Goal: Transaction & Acquisition: Purchase product/service

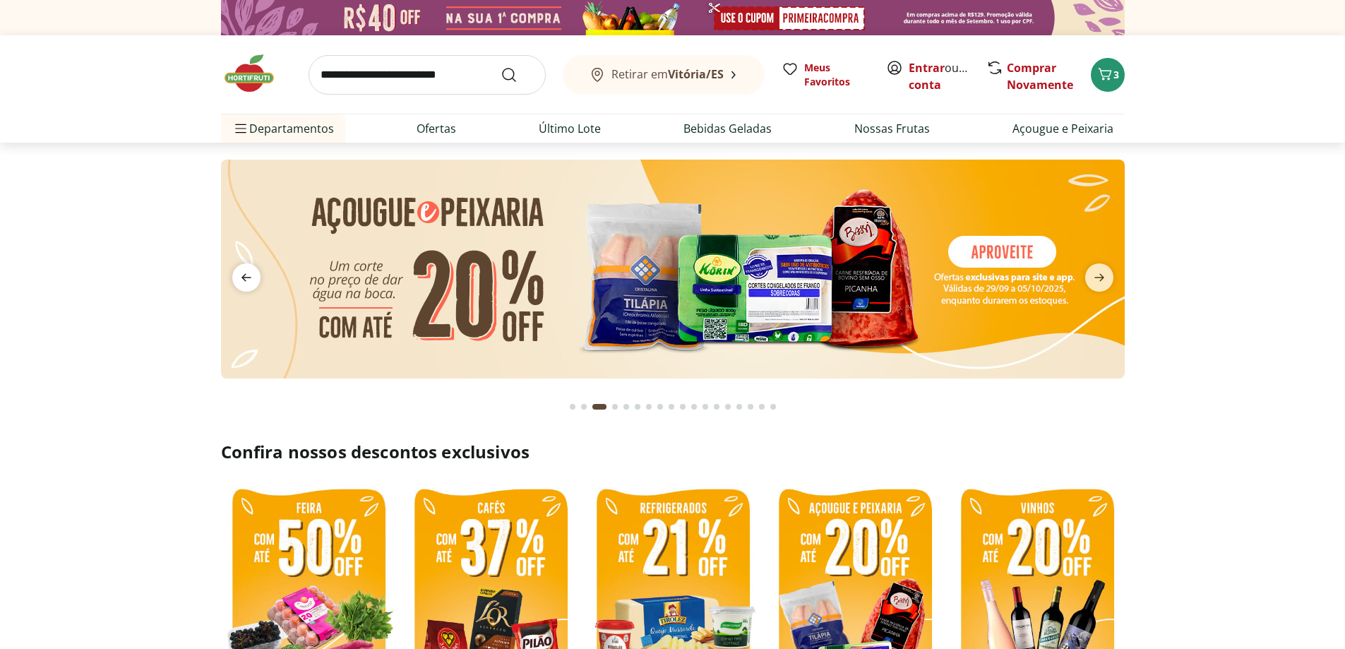
click at [241, 278] on icon "previous" at bounding box center [246, 277] width 17 height 17
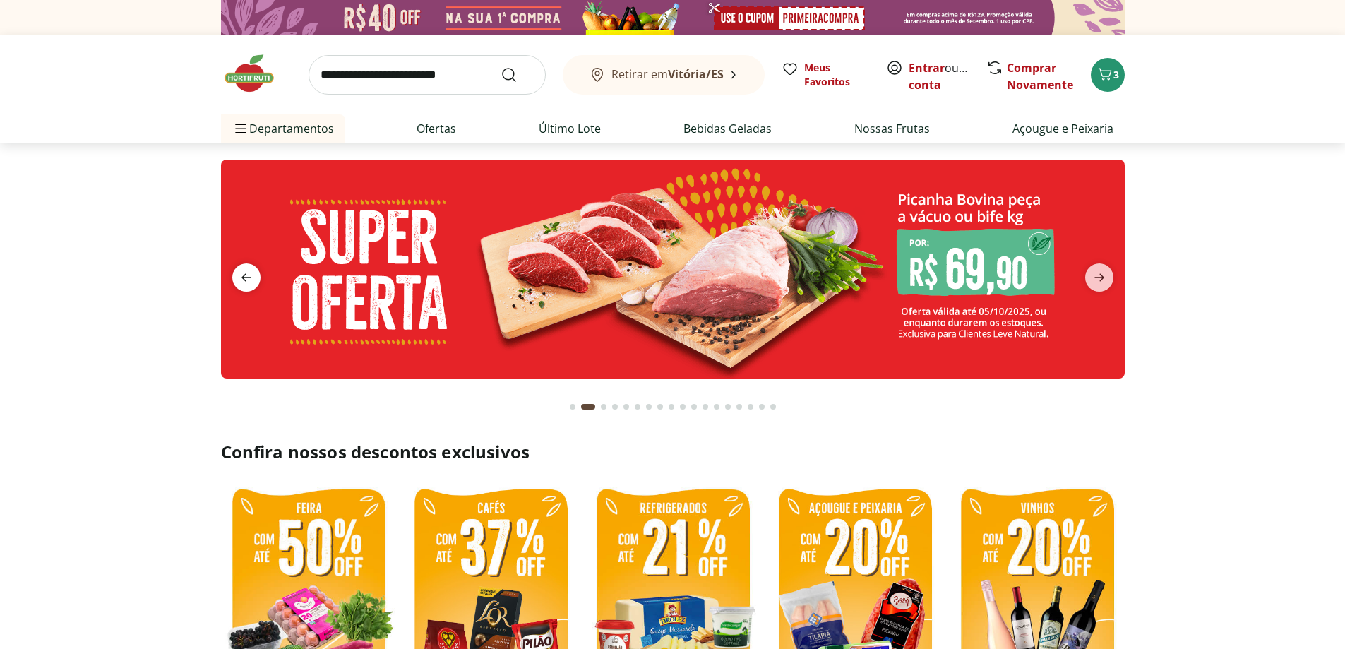
click at [241, 278] on icon "previous" at bounding box center [246, 277] width 17 height 17
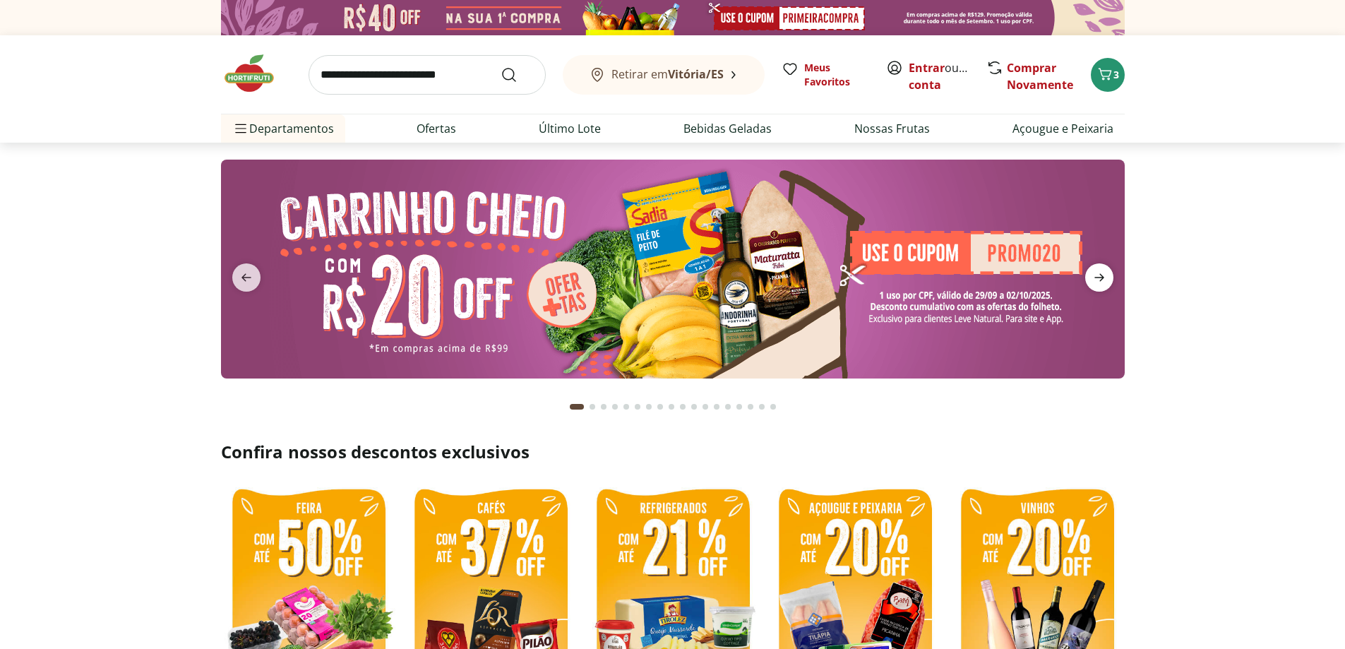
click at [1100, 287] on span "next" at bounding box center [1099, 277] width 28 height 28
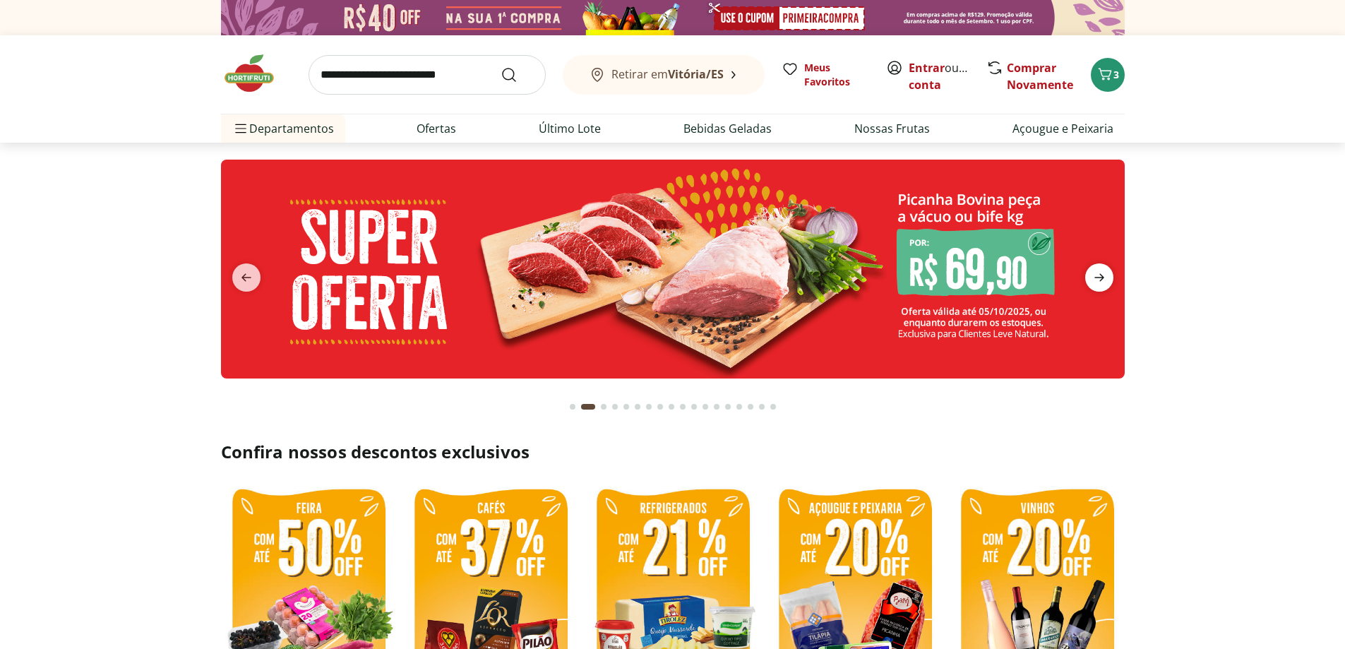
click at [1100, 287] on span "next" at bounding box center [1099, 277] width 28 height 28
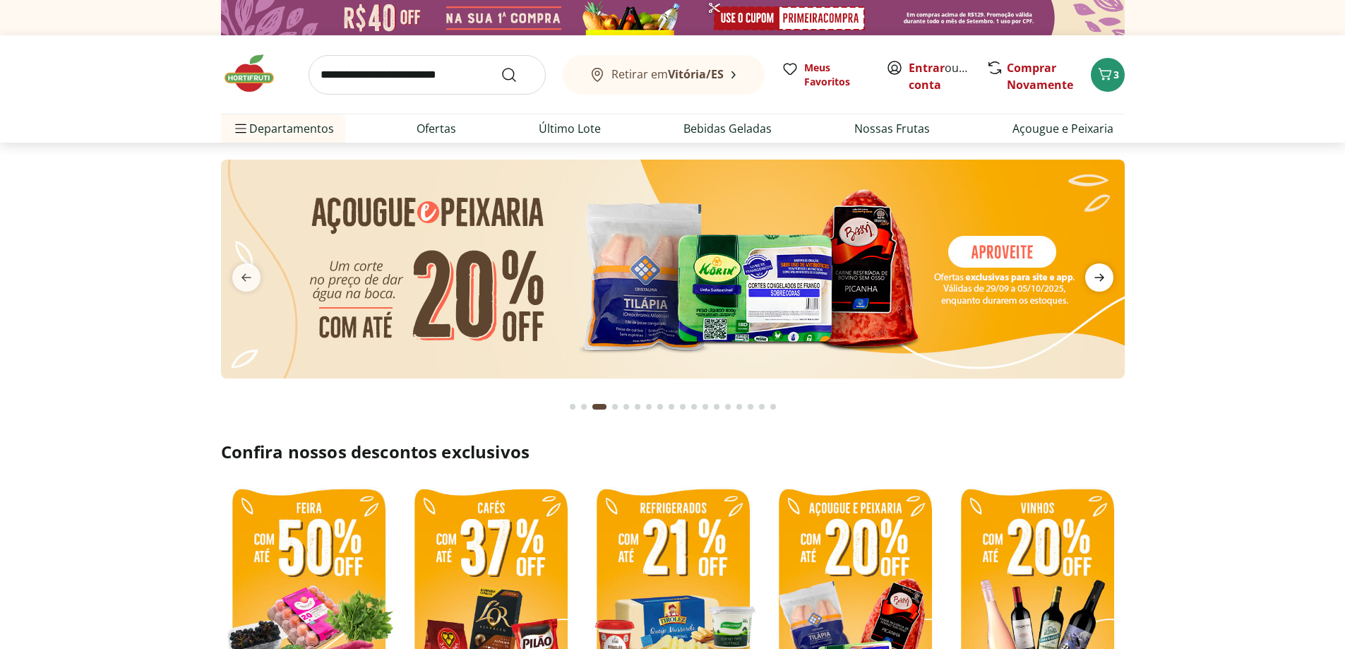
click at [1092, 282] on icon "next" at bounding box center [1099, 277] width 17 height 17
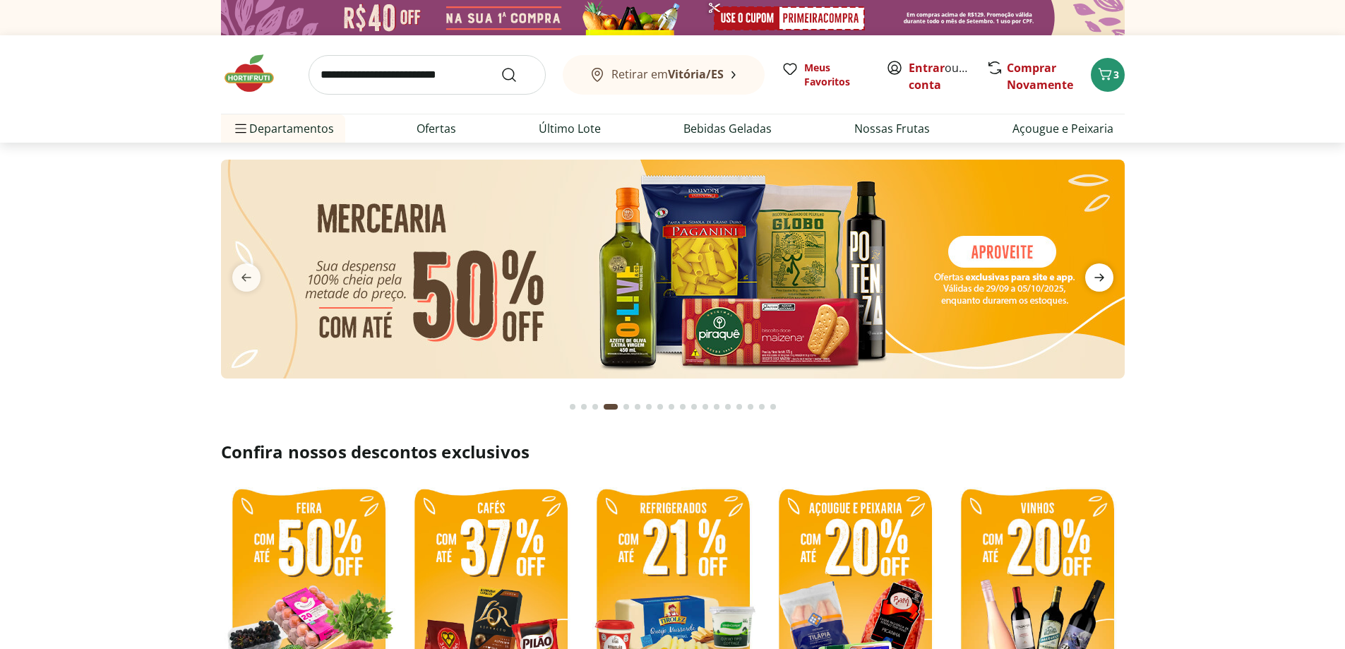
click at [1091, 283] on icon "next" at bounding box center [1099, 277] width 17 height 17
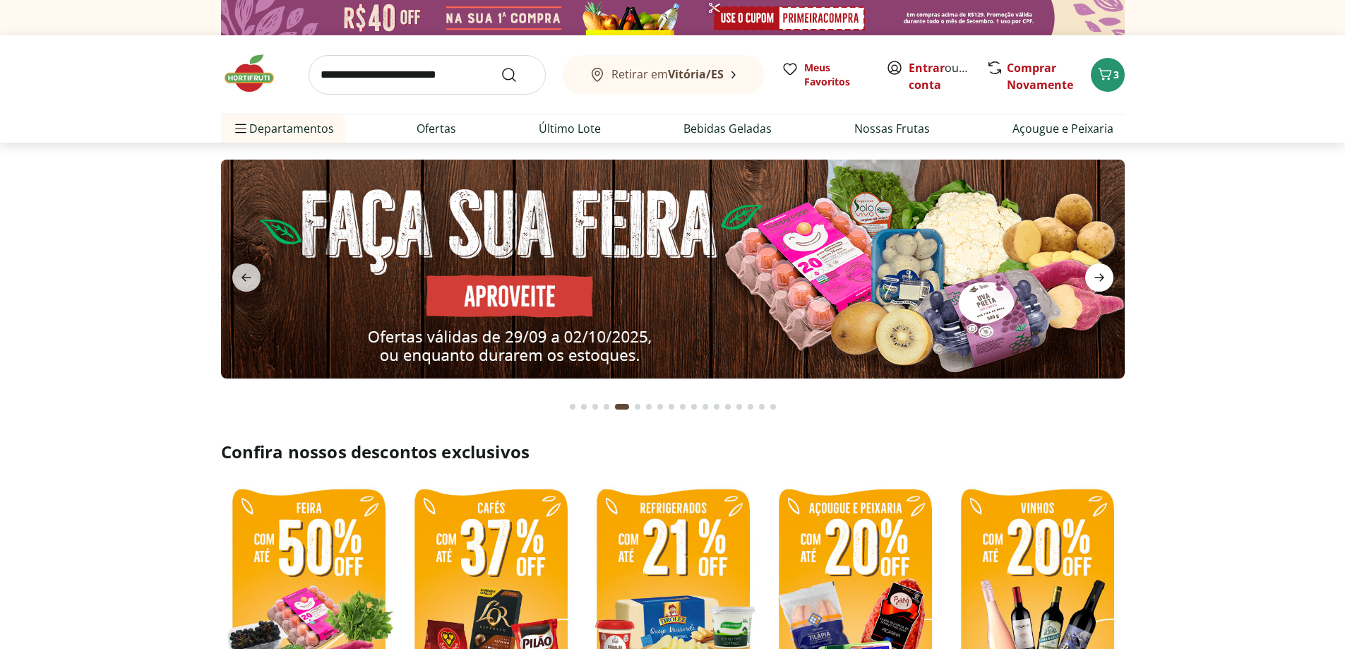
click at [1091, 283] on icon "next" at bounding box center [1099, 277] width 17 height 17
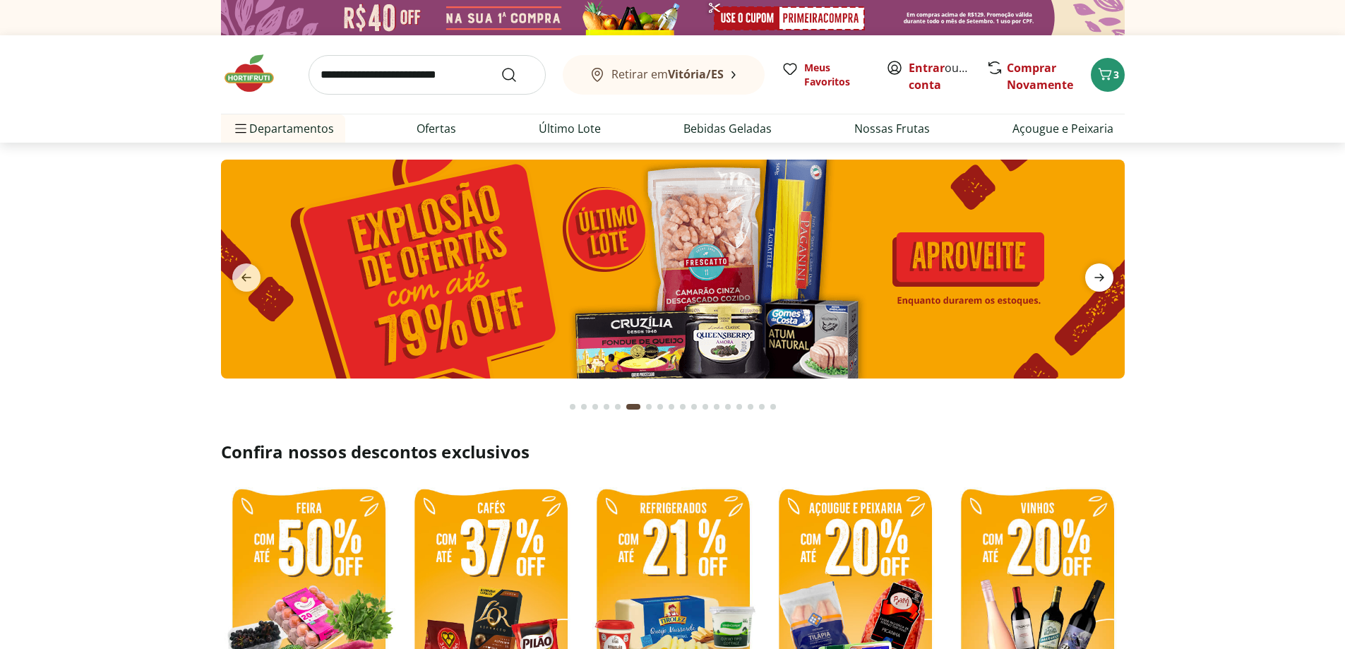
click at [1091, 283] on icon "next" at bounding box center [1099, 277] width 17 height 17
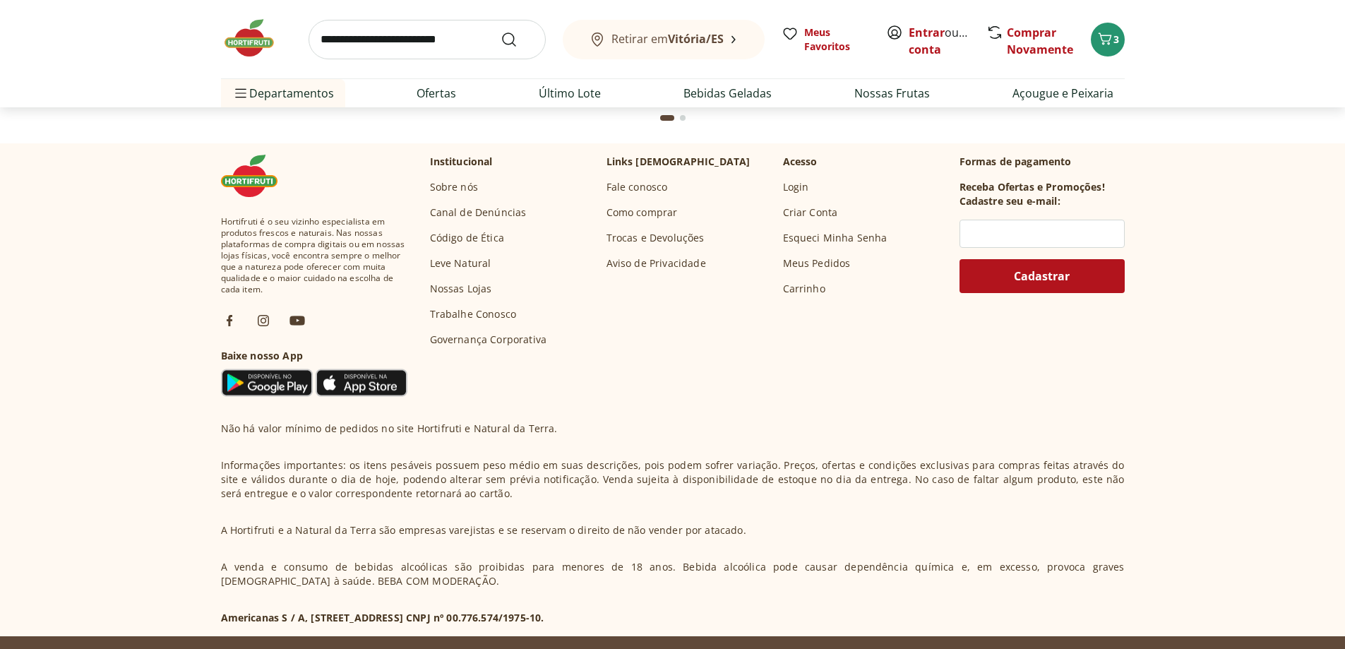
scroll to position [4166, 0]
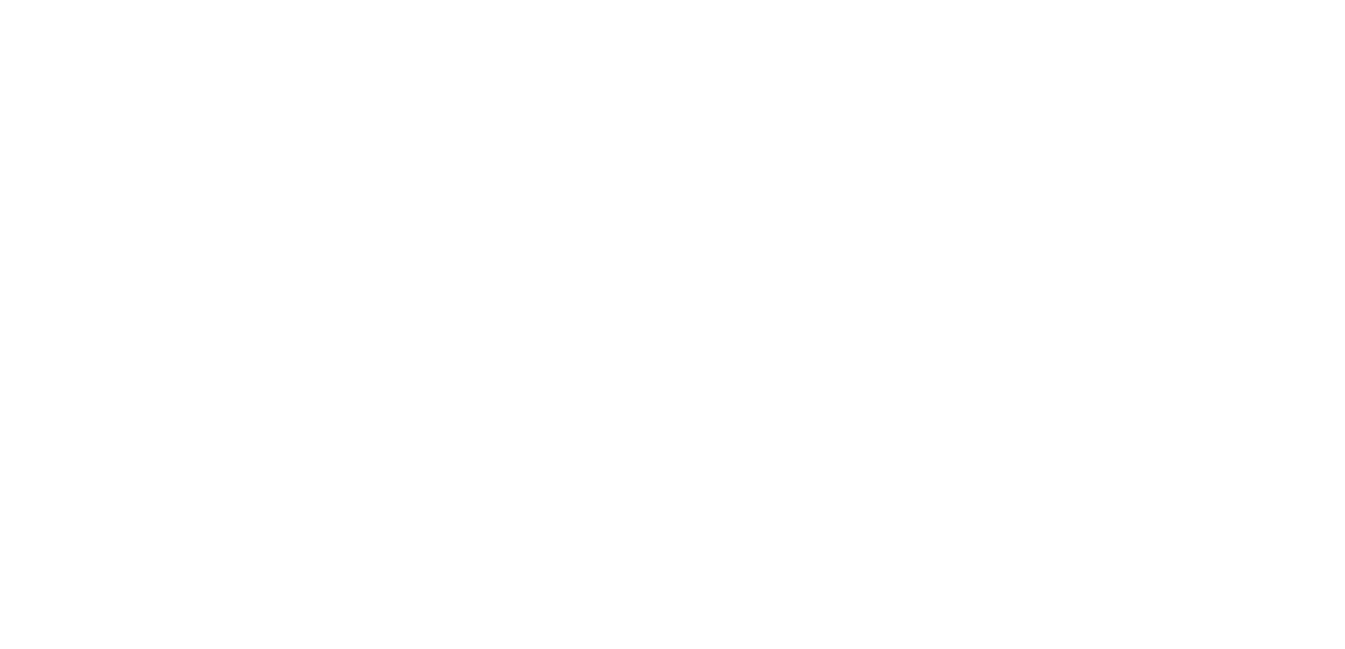
select select "**********"
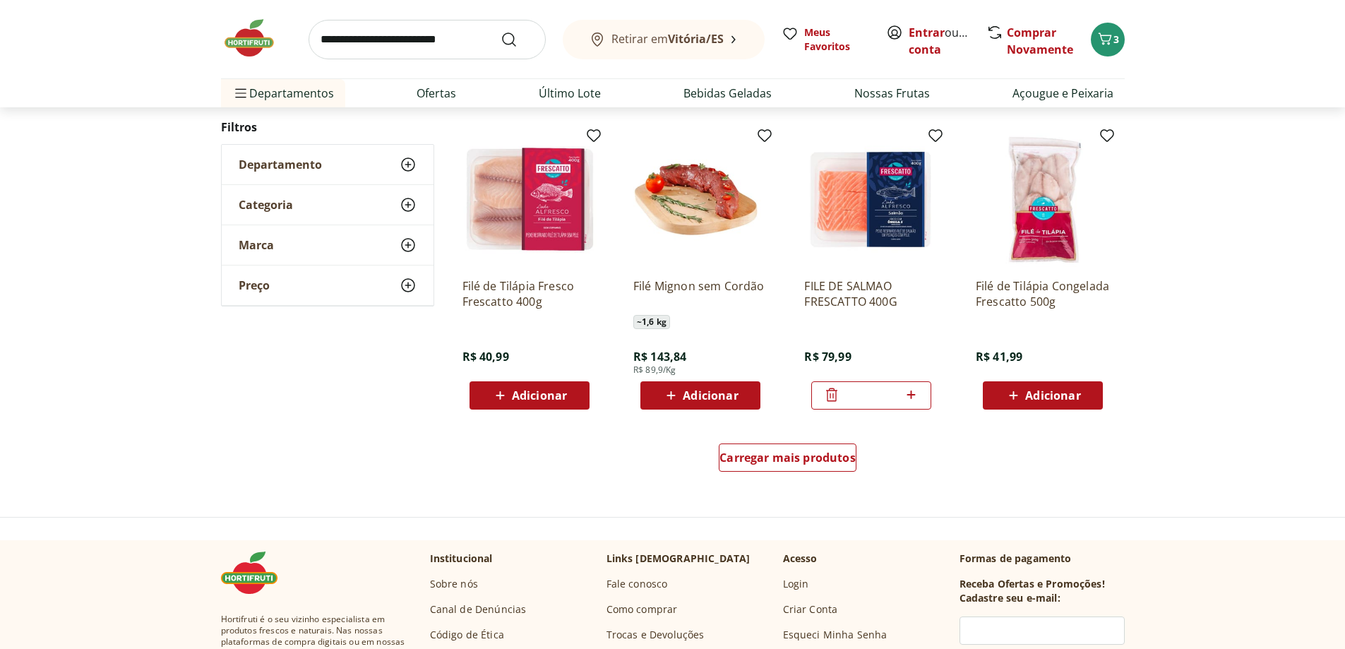
scroll to position [777, 0]
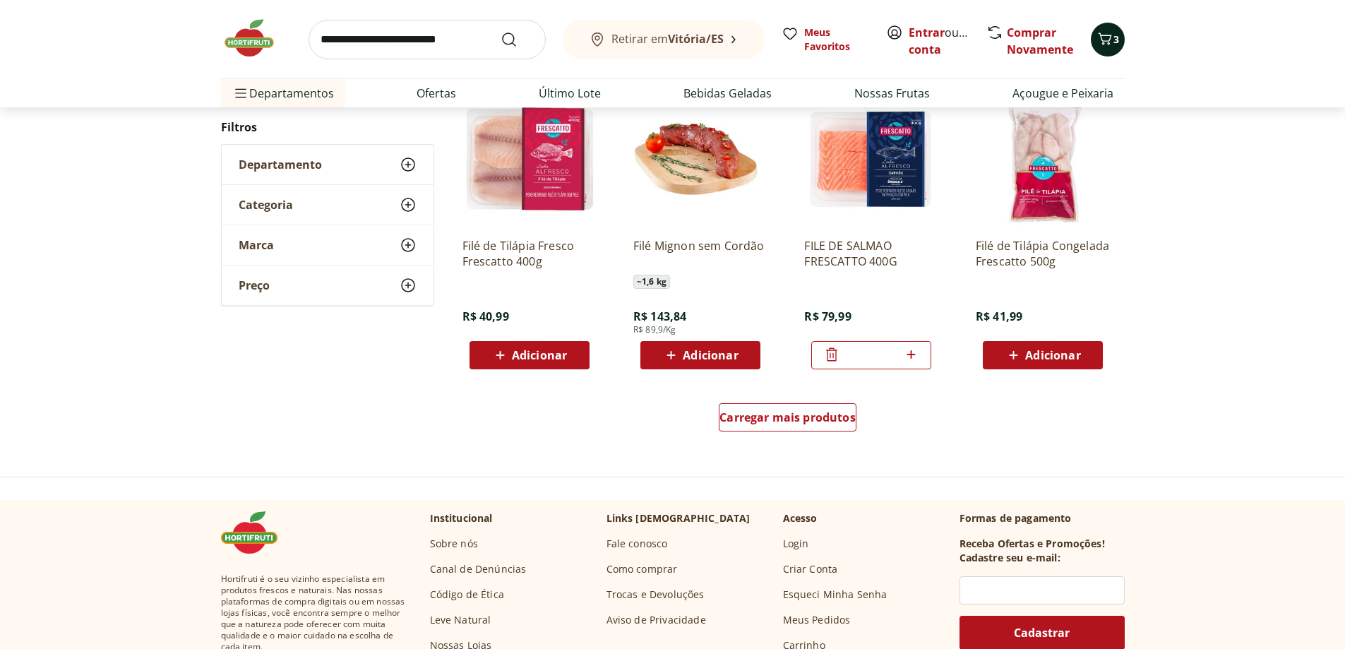
click at [1109, 39] on icon "Carrinho" at bounding box center [1105, 38] width 17 height 17
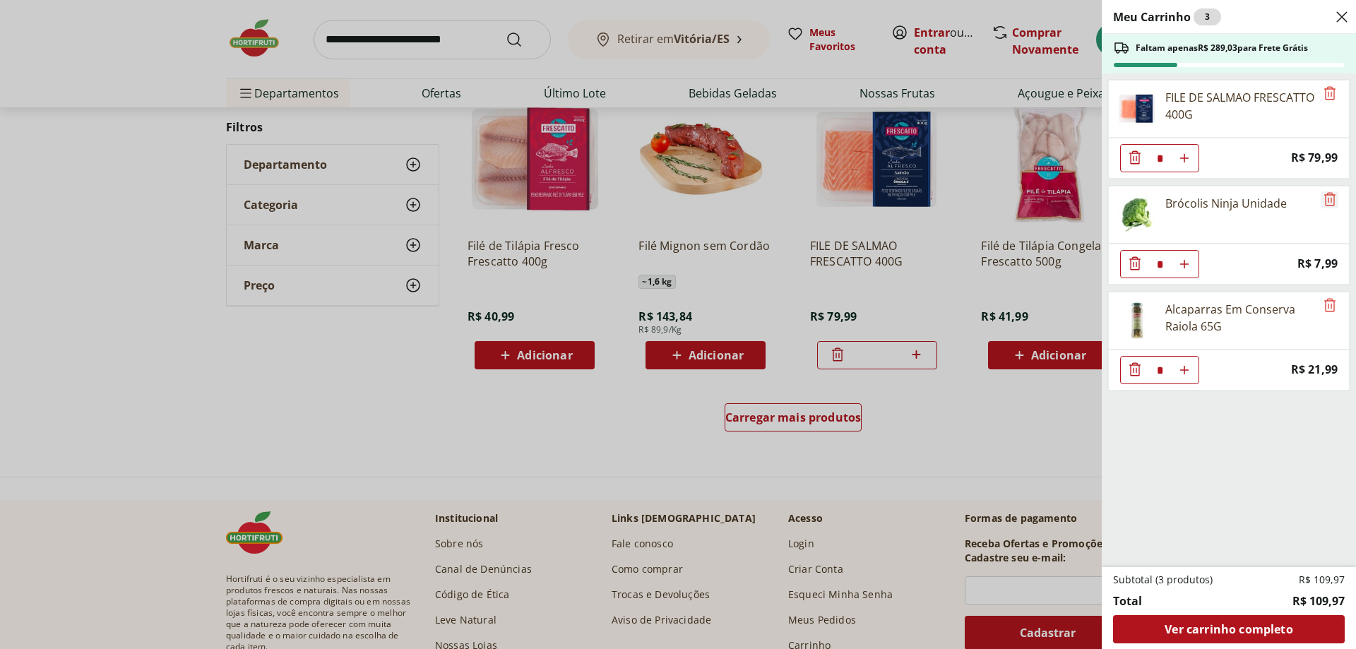
click at [1323, 201] on icon "Remove" at bounding box center [1329, 199] width 17 height 17
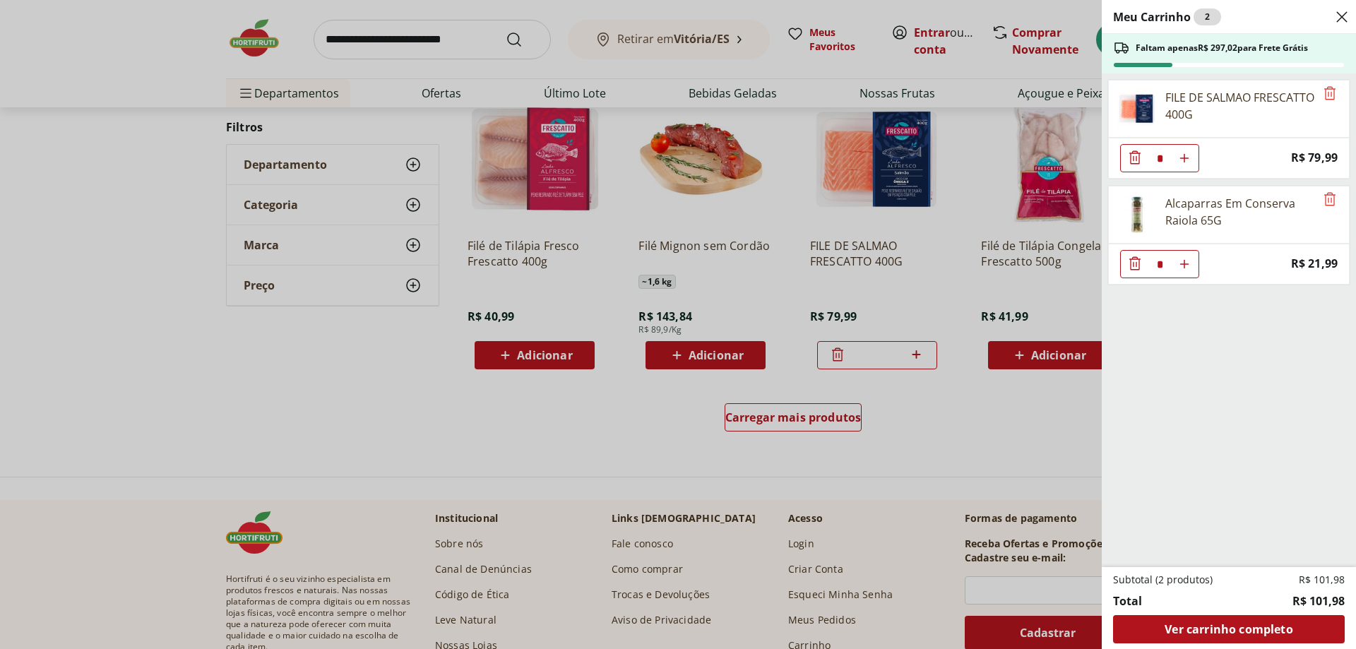
click at [1340, 28] on button "Close" at bounding box center [1341, 17] width 17 height 34
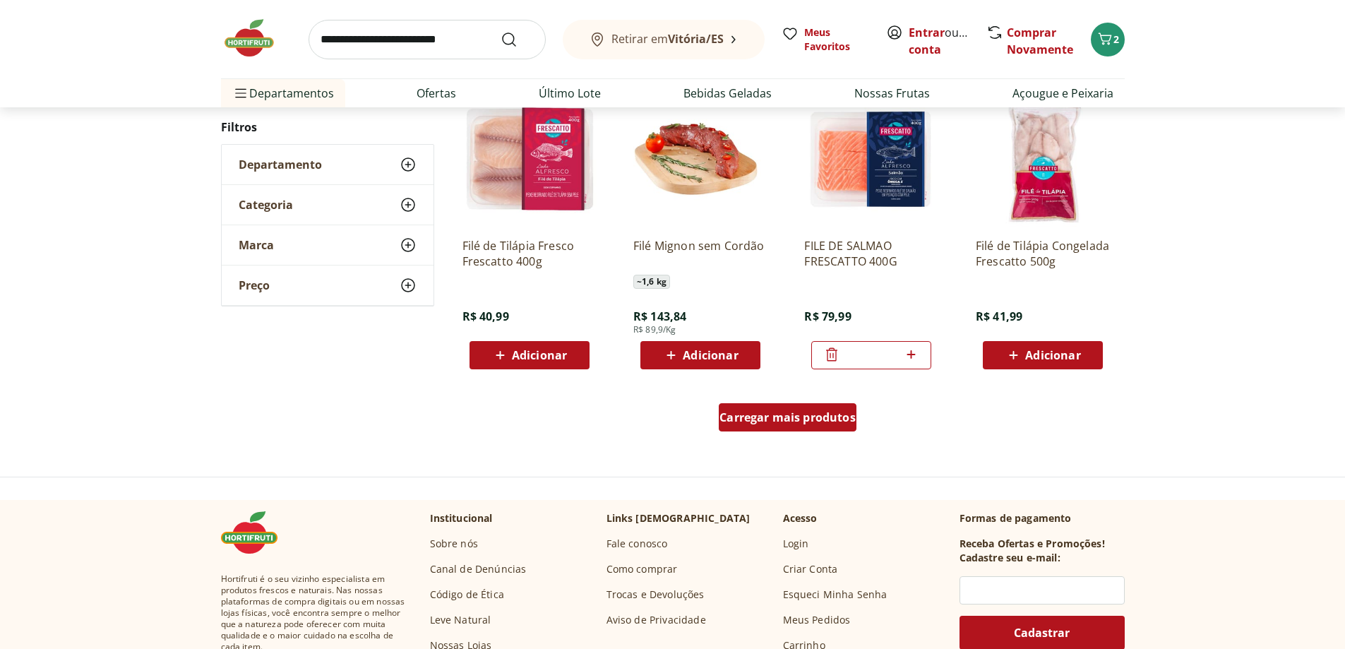
click at [822, 425] on div "Carregar mais produtos" at bounding box center [788, 417] width 138 height 28
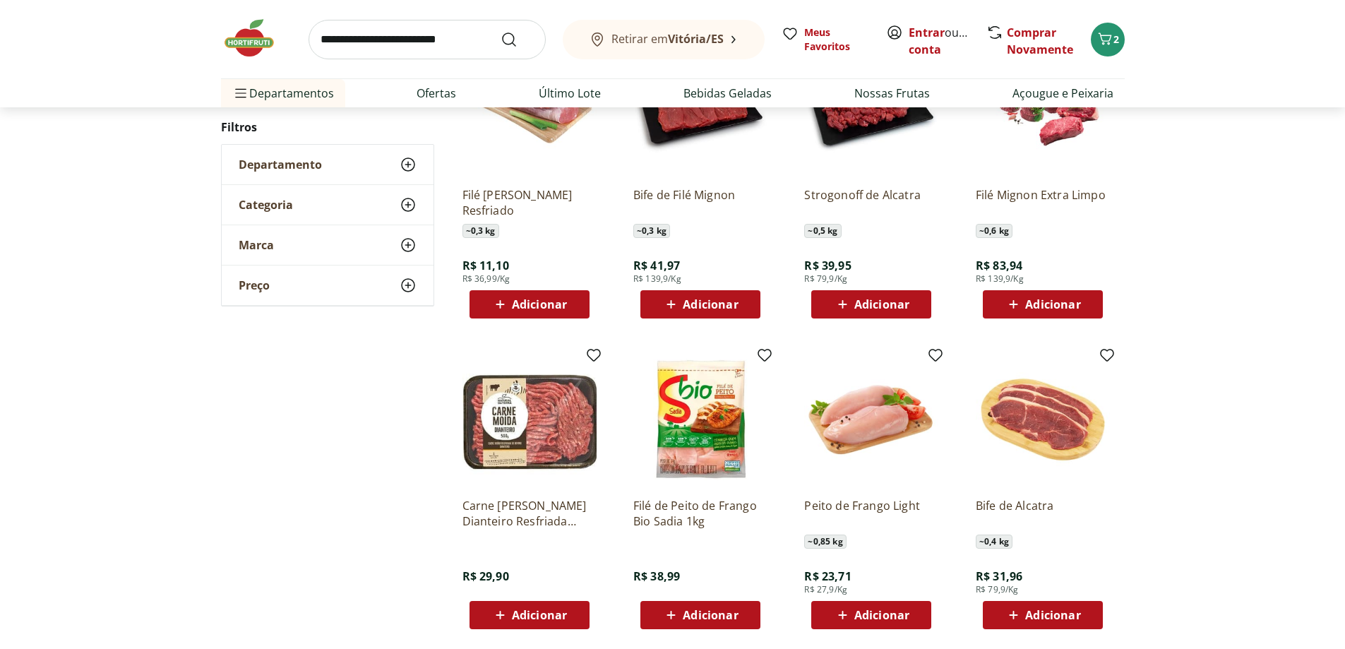
scroll to position [1130, 0]
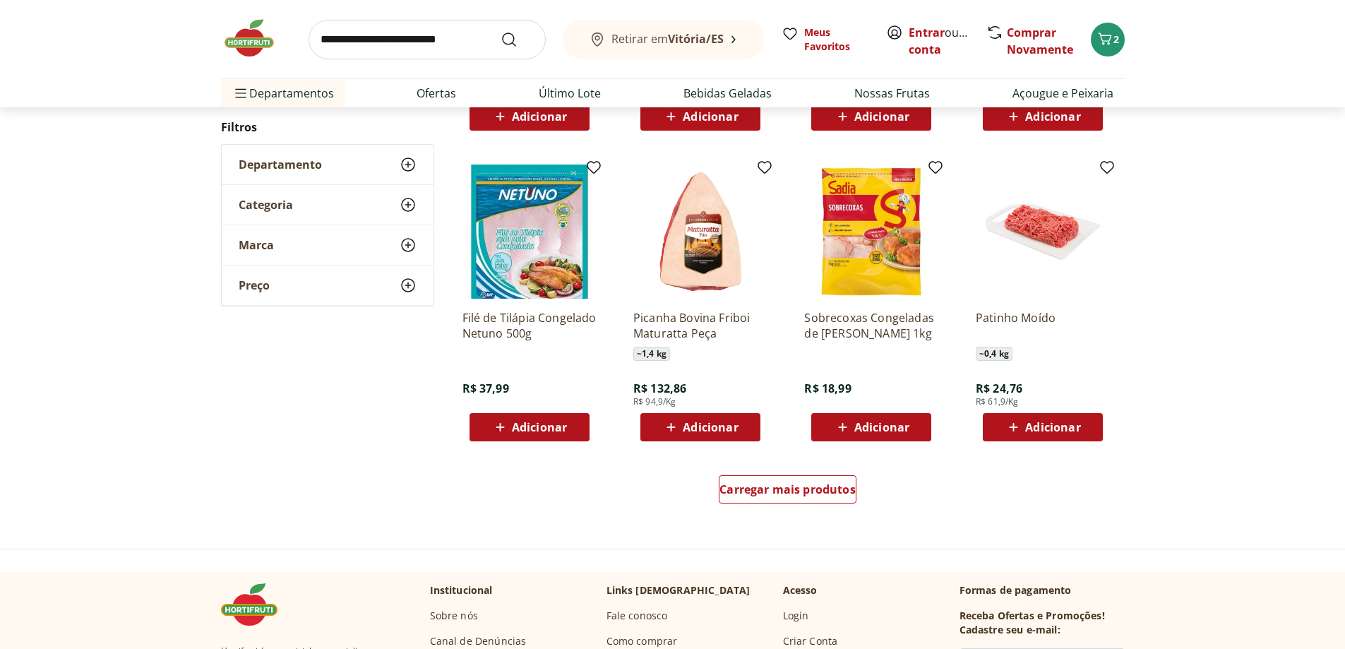
scroll to position [847, 0]
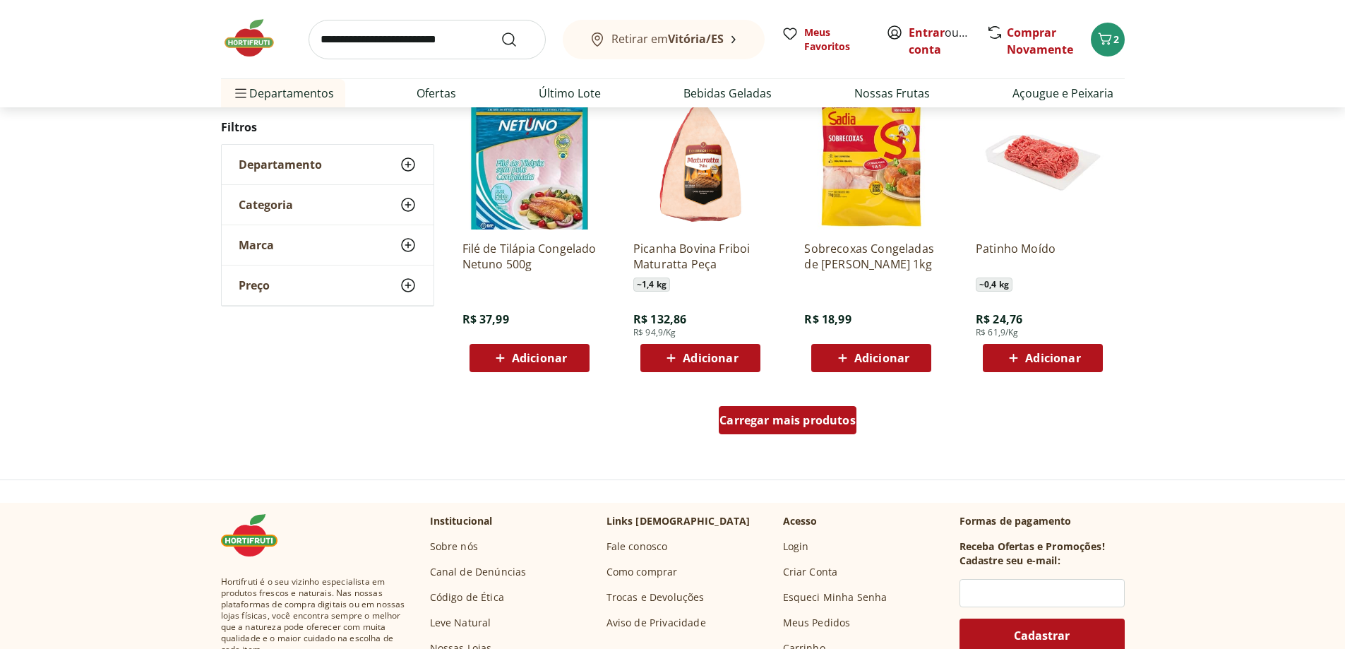
click at [806, 415] on span "Carregar mais produtos" at bounding box center [788, 420] width 136 height 11
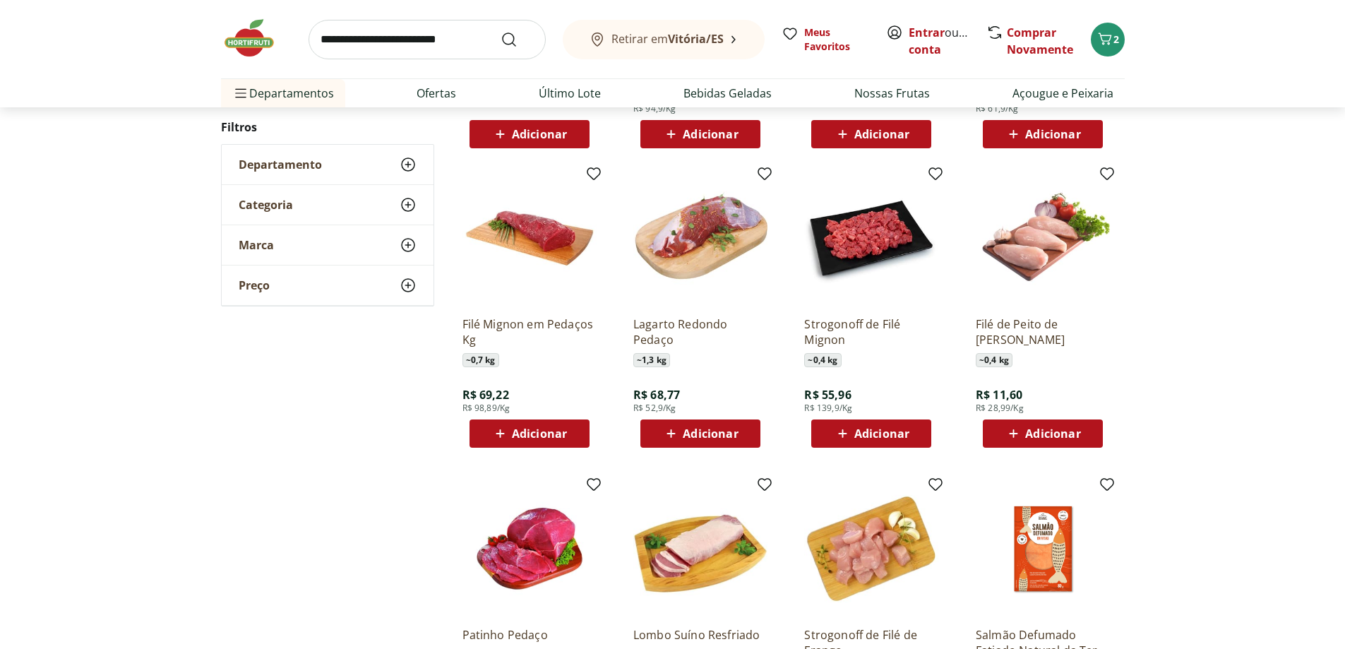
scroll to position [1201, 0]
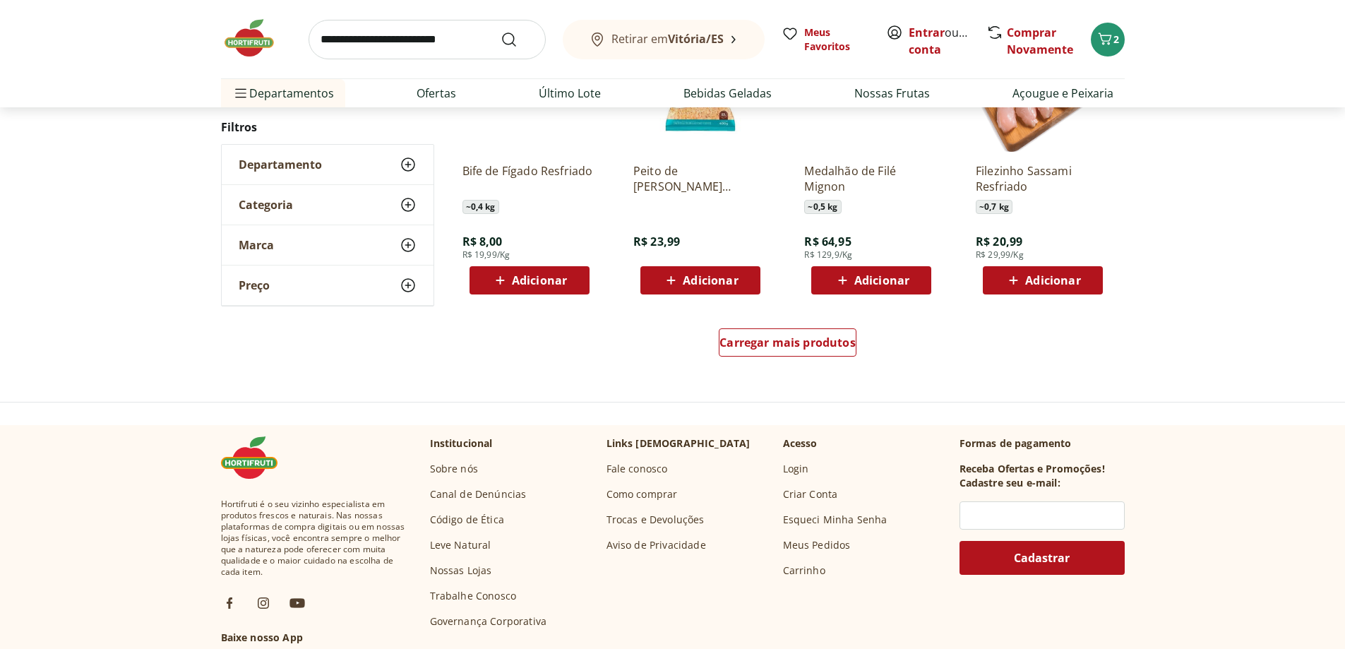
scroll to position [963, 0]
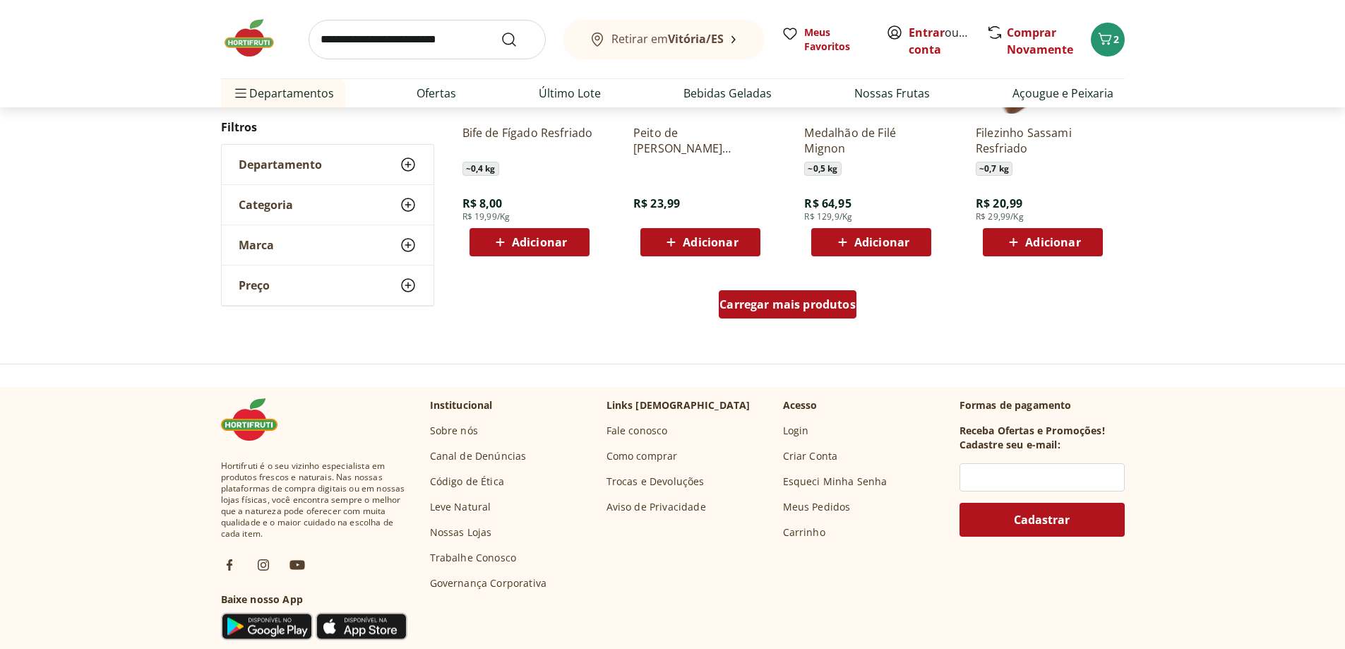
click at [830, 306] on span "Carregar mais produtos" at bounding box center [788, 304] width 136 height 11
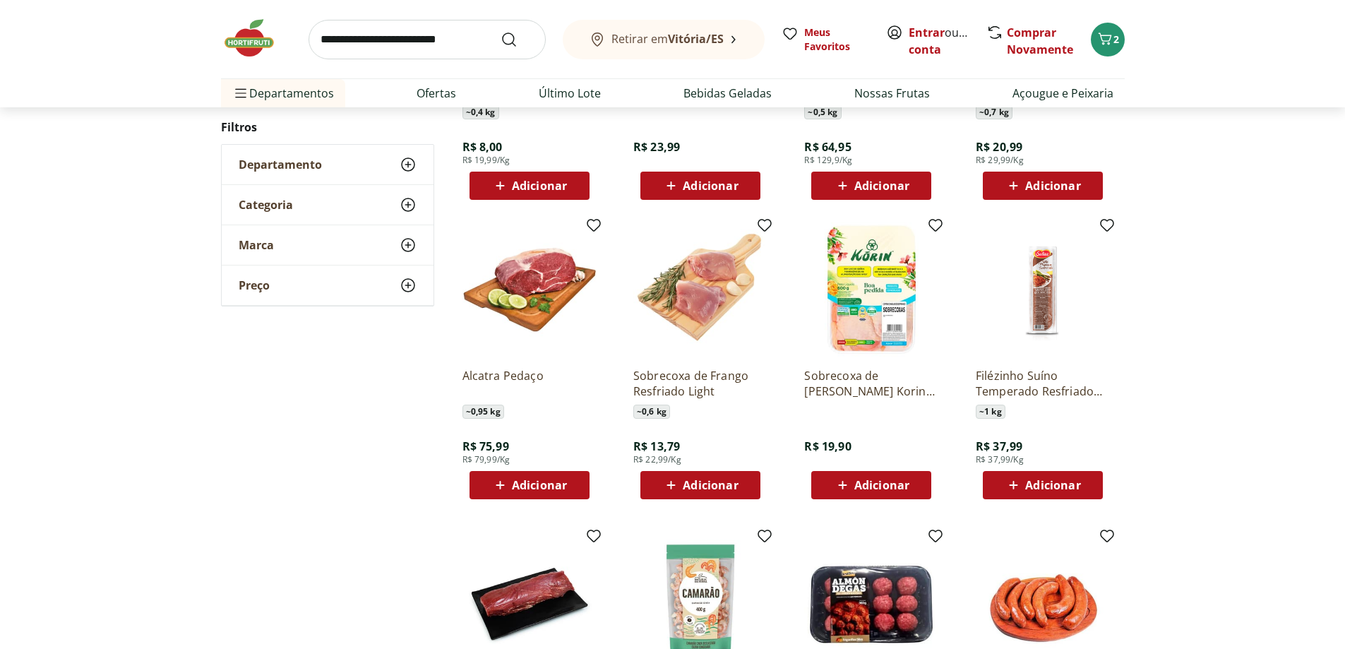
scroll to position [325, 0]
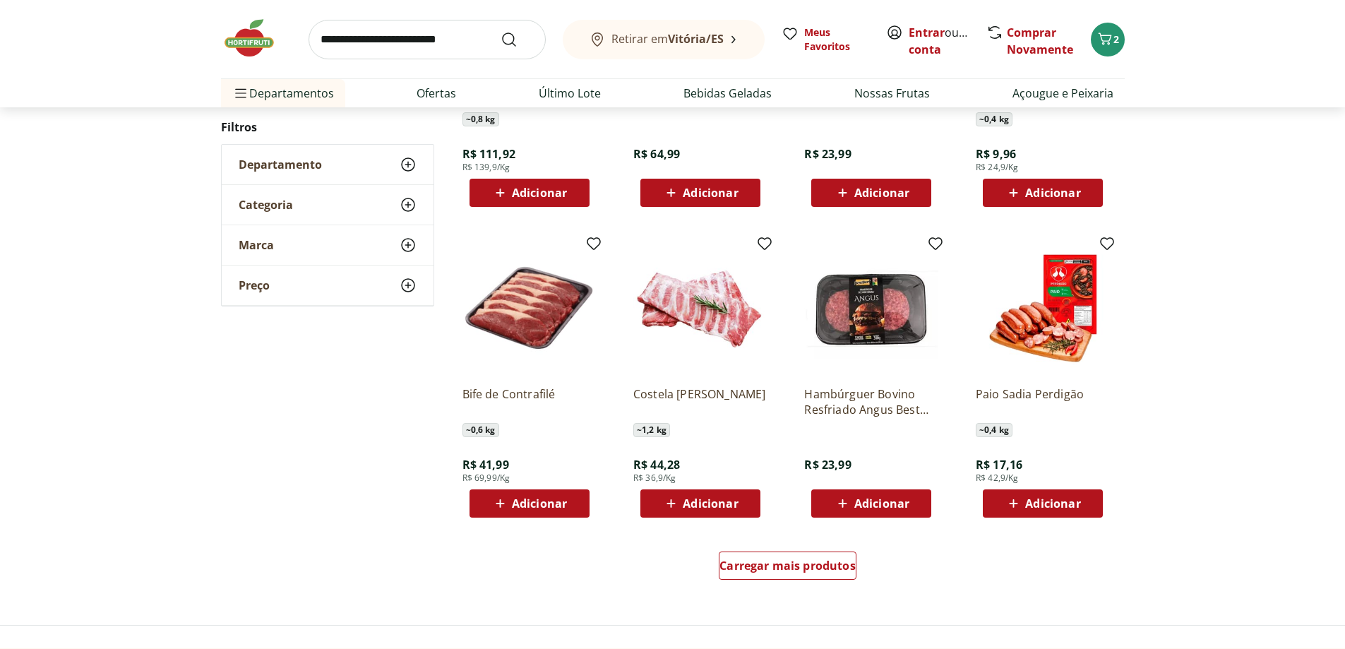
scroll to position [749, 0]
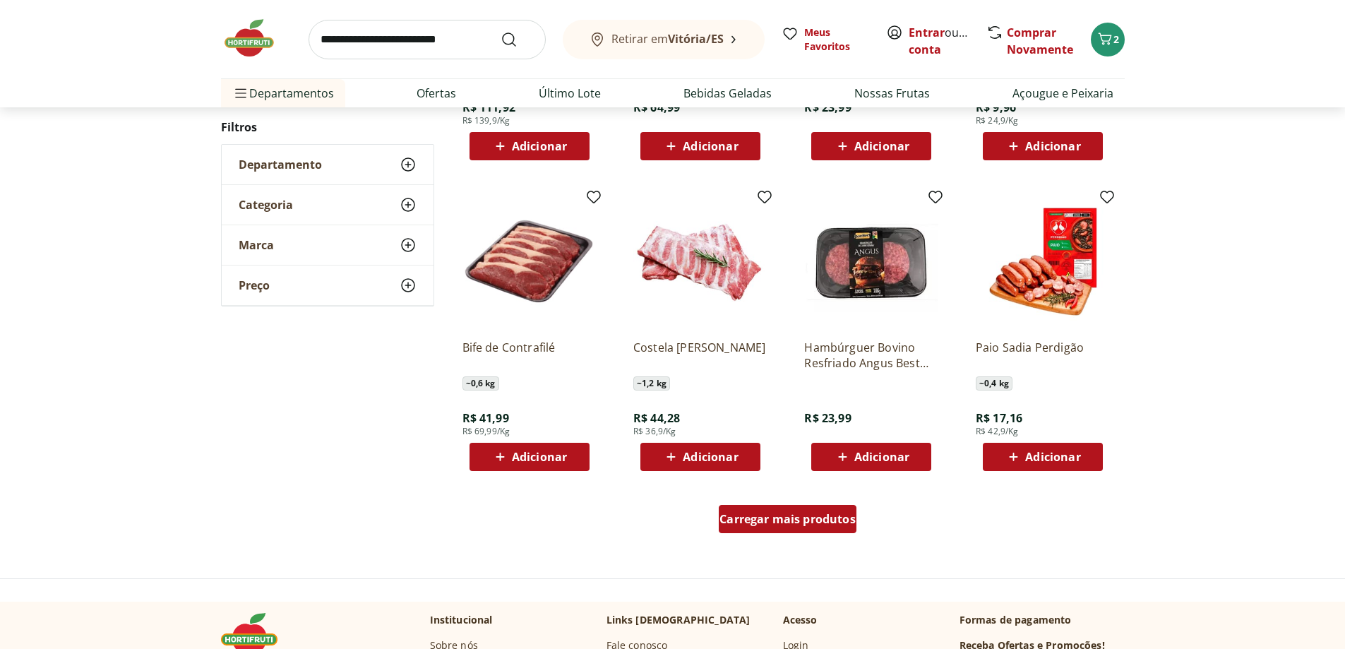
click at [831, 517] on span "Carregar mais produtos" at bounding box center [788, 518] width 136 height 11
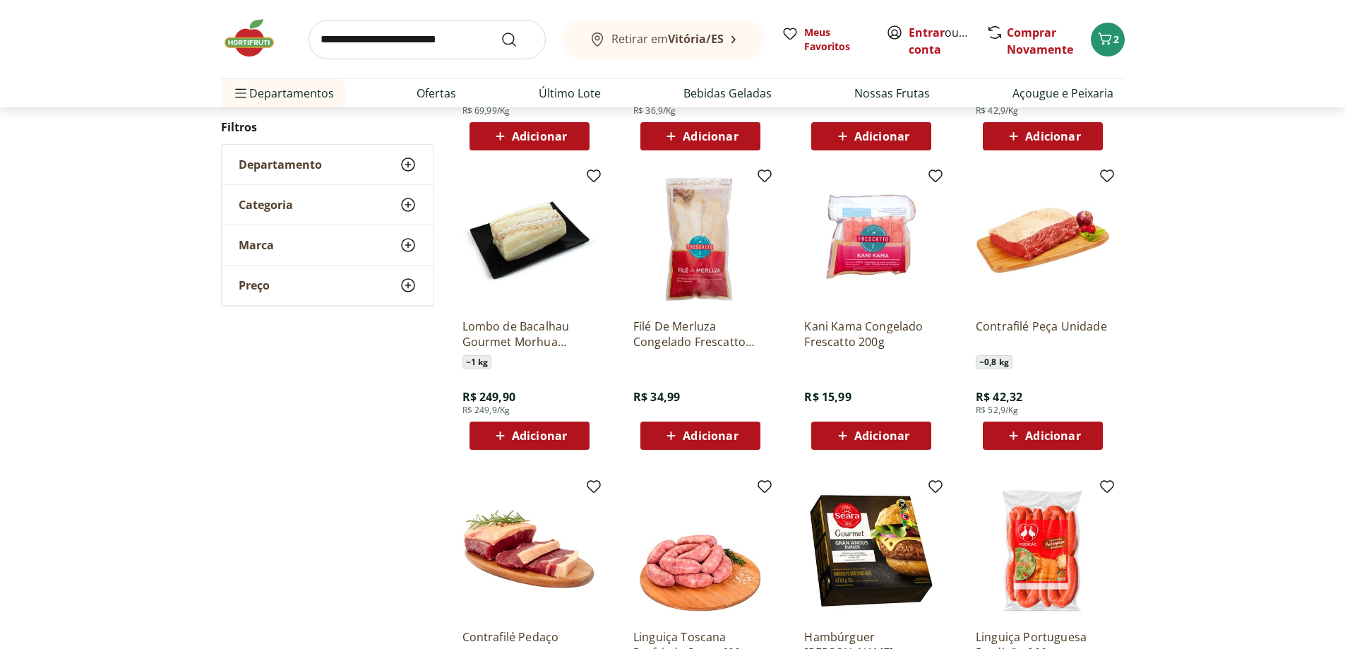
scroll to position [1172, 0]
